Goal: Find specific fact: Find specific fact

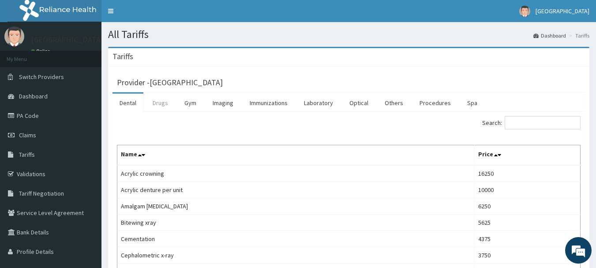
click at [160, 102] on link "Drugs" at bounding box center [160, 102] width 30 height 19
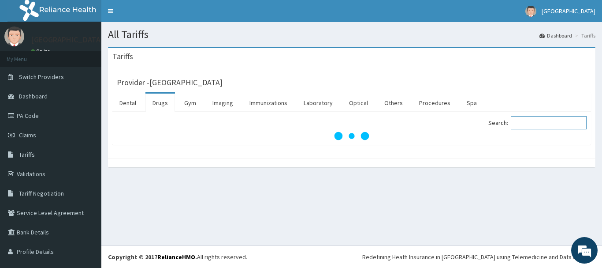
click at [528, 124] on input "Search:" at bounding box center [549, 122] width 76 height 13
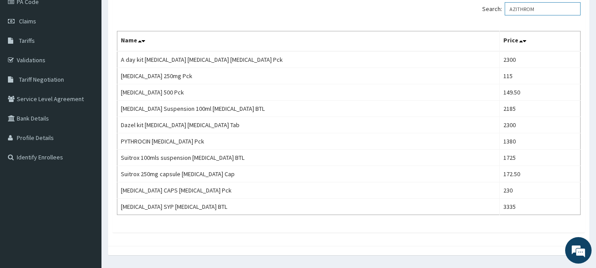
scroll to position [116, 0]
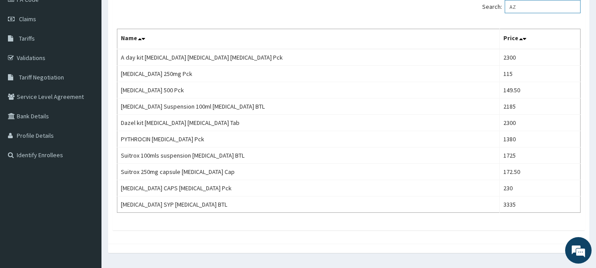
type input "A"
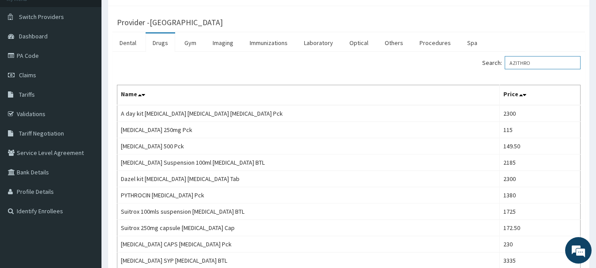
scroll to position [63, 0]
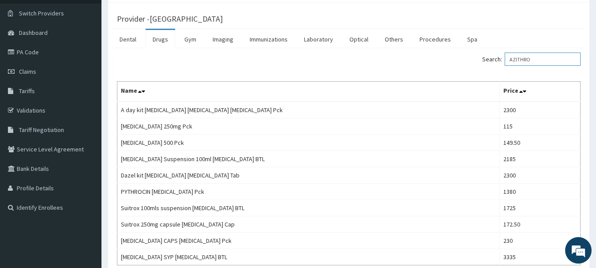
type input "AZITHRO"
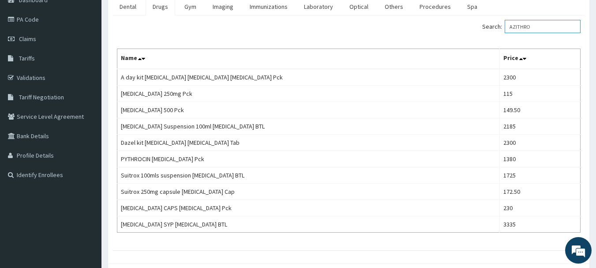
scroll to position [93, 0]
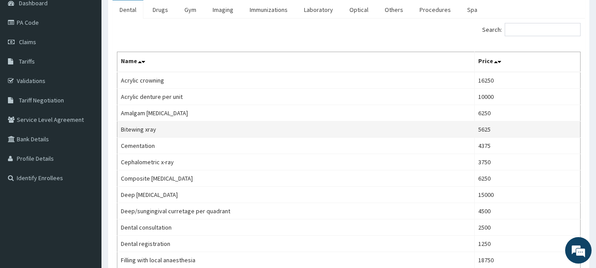
click at [375, 135] on td "Bitewing xray" at bounding box center [295, 129] width 357 height 16
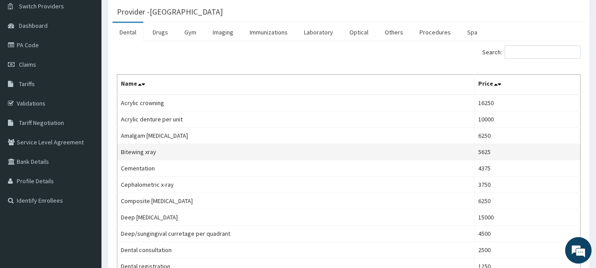
scroll to position [64, 0]
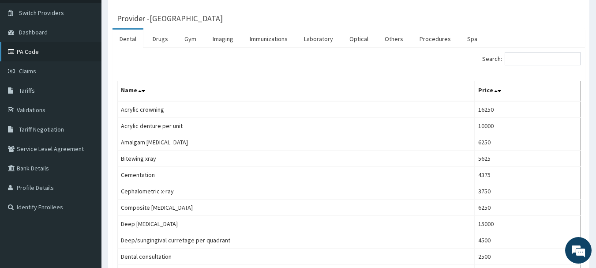
click at [32, 47] on link "PA Code" at bounding box center [50, 51] width 101 height 19
